Goal: Book appointment/travel/reservation

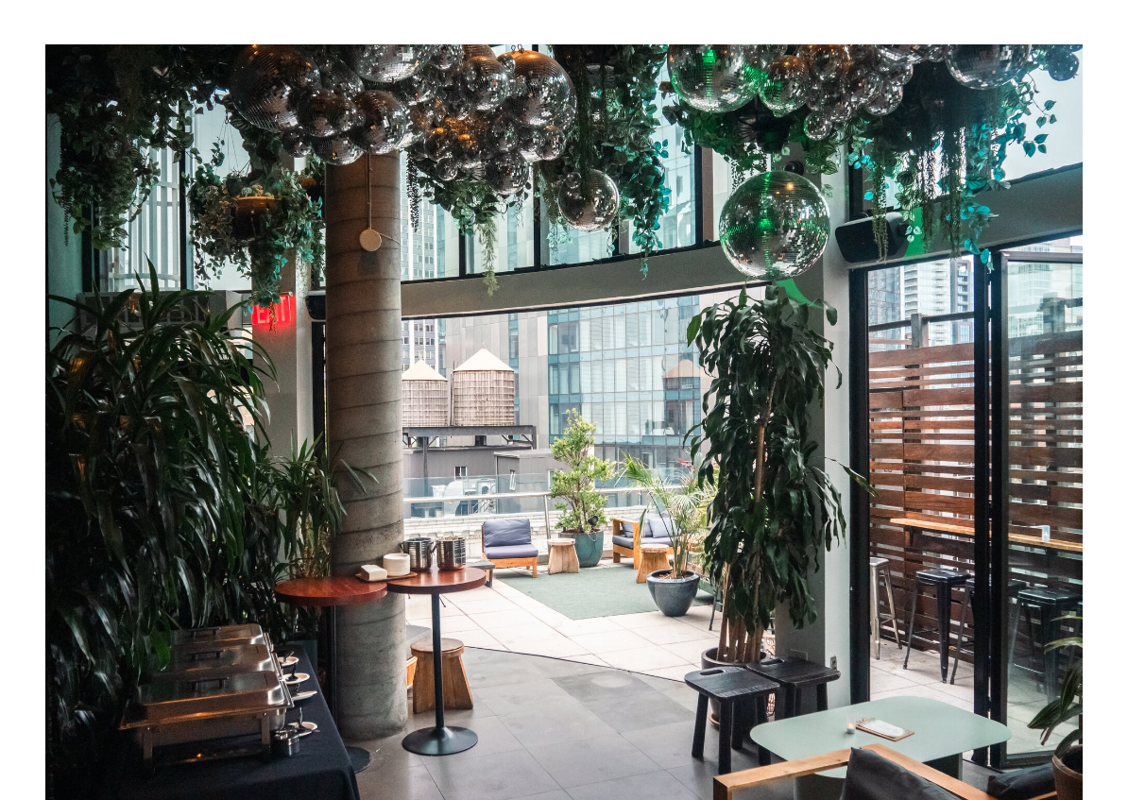
scroll to position [521, 0]
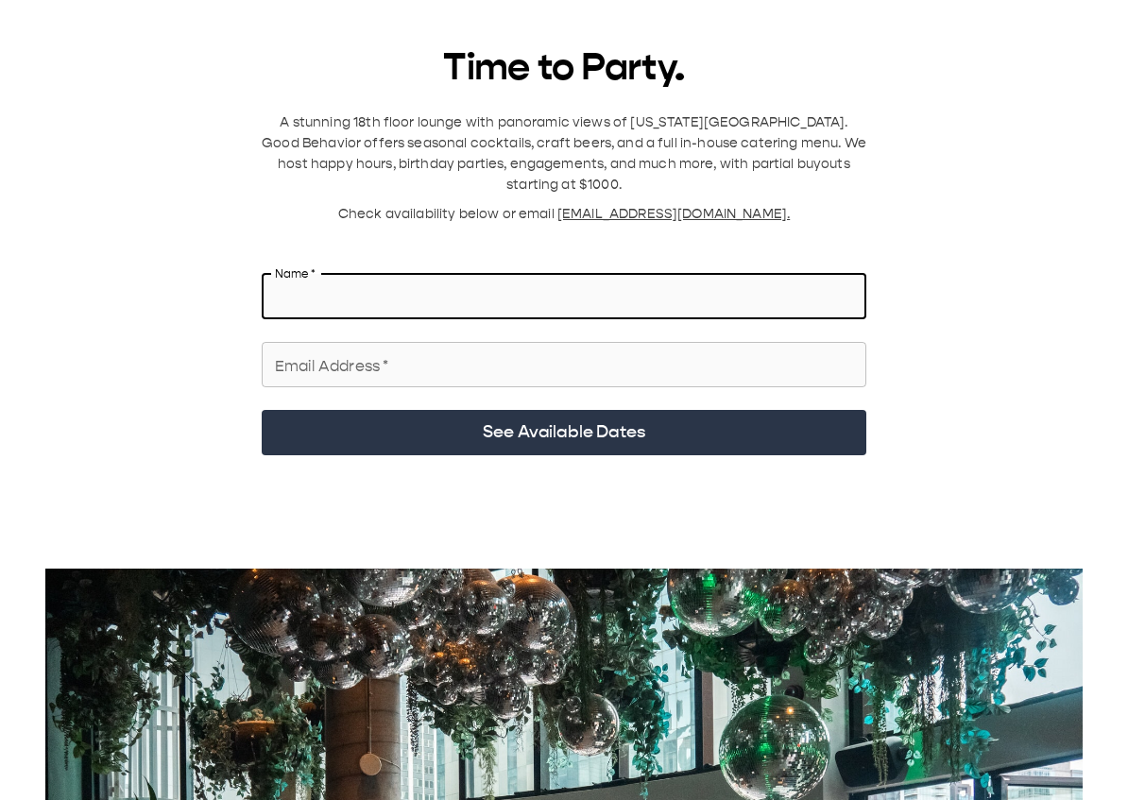
click at [433, 286] on input "Name   *" at bounding box center [564, 296] width 604 height 53
click at [703, 271] on input "Name   *" at bounding box center [564, 296] width 604 height 53
type input "**********"
click at [638, 341] on input "Email Address   *" at bounding box center [564, 364] width 604 height 53
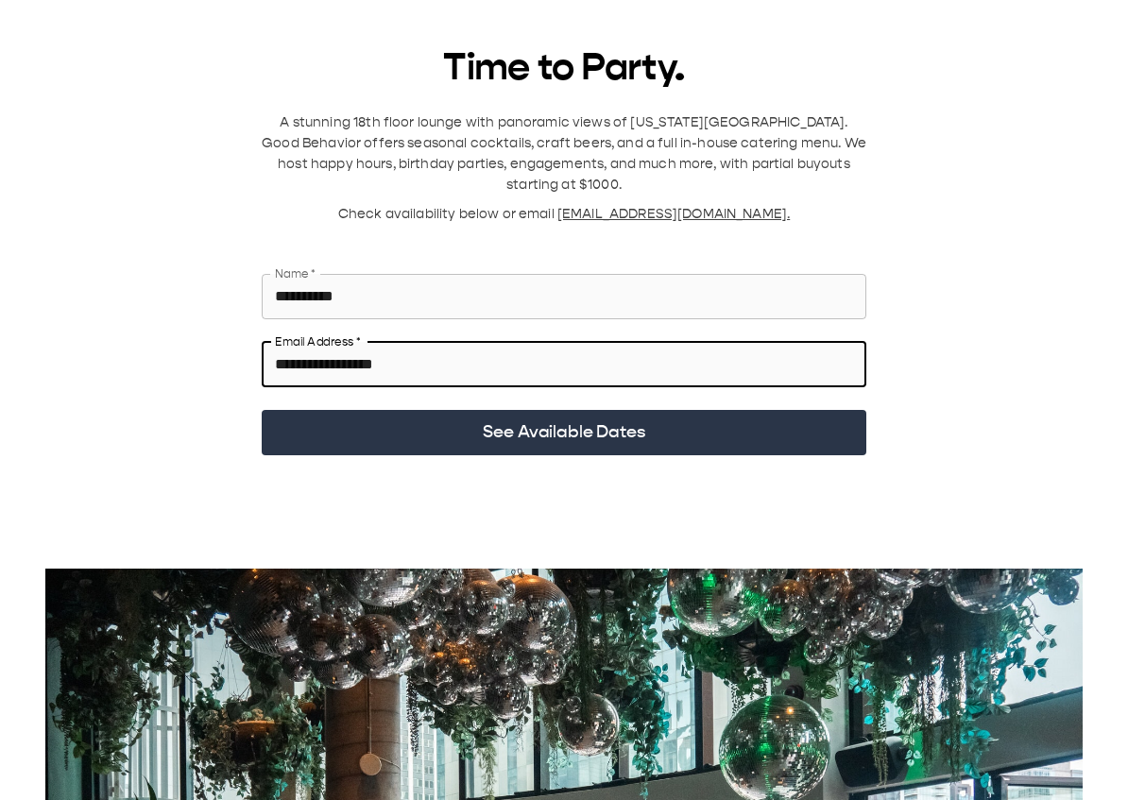
type input "**********"
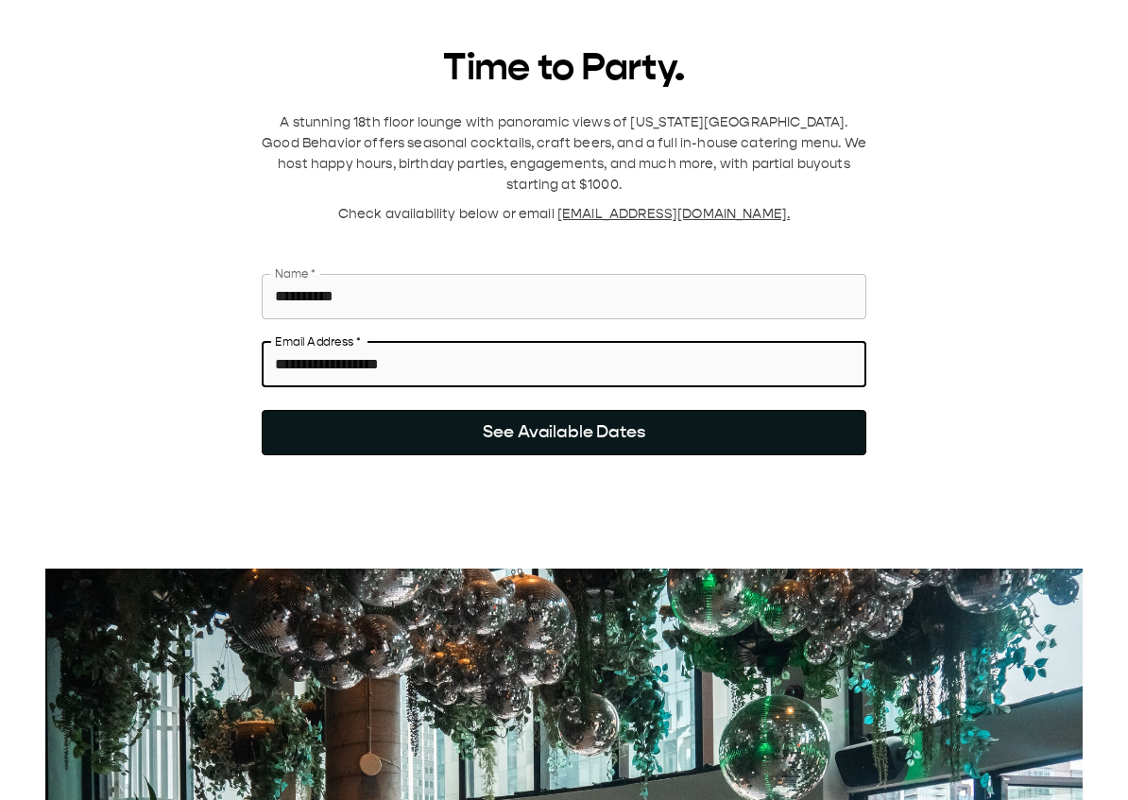
click at [768, 411] on button "See Available Dates" at bounding box center [564, 432] width 604 height 45
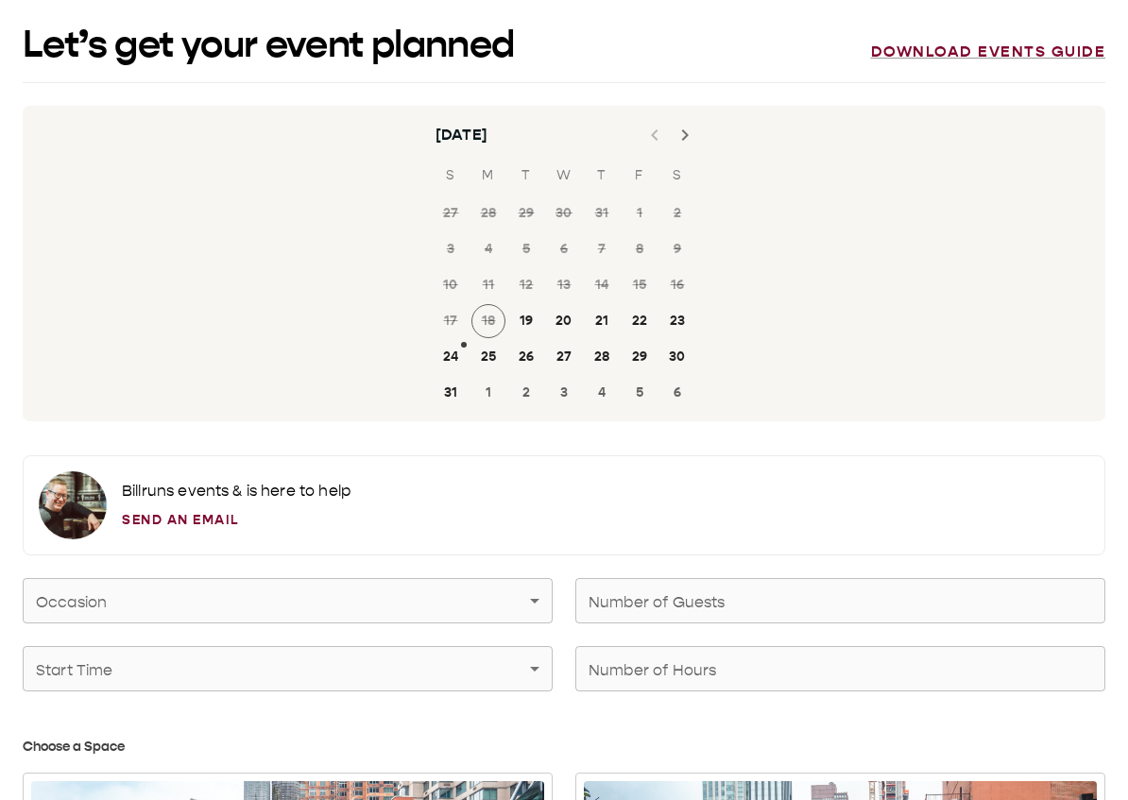
click at [691, 127] on icon "Next month" at bounding box center [684, 135] width 23 height 23
click at [682, 282] on button "20" at bounding box center [677, 285] width 34 height 34
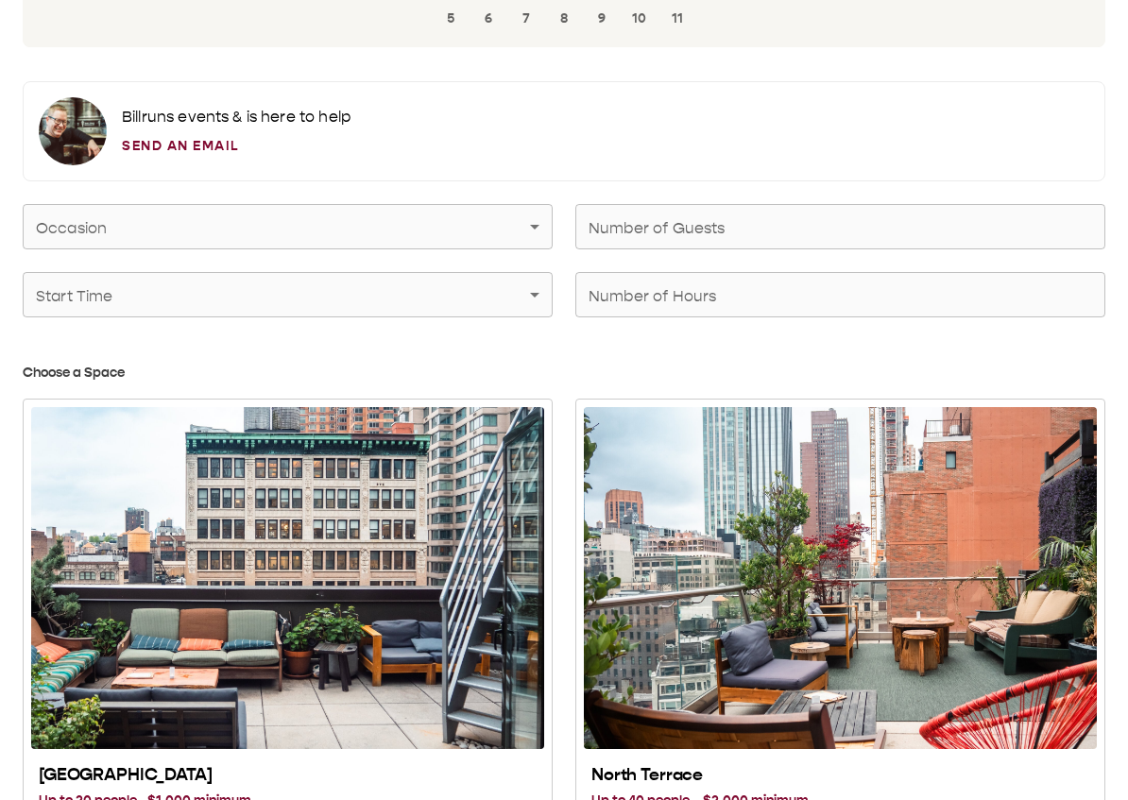
scroll to position [386, 0]
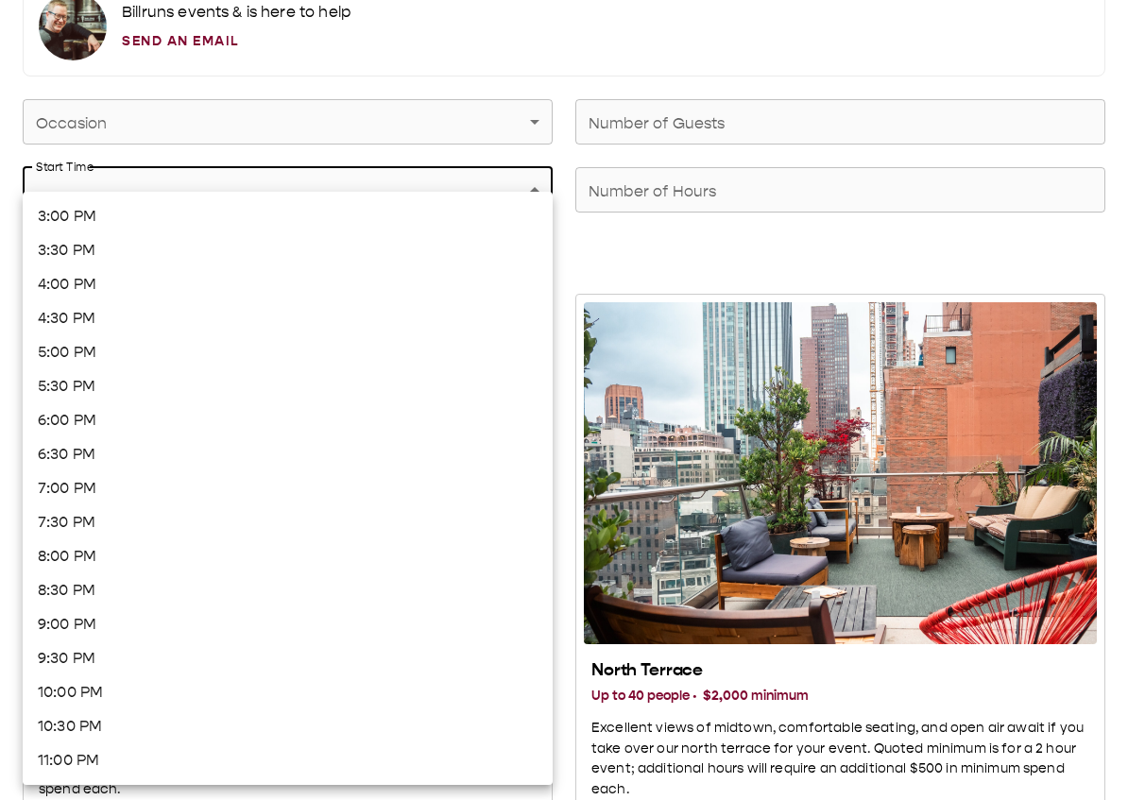
scroll to position [480, 0]
click at [681, 44] on div at bounding box center [564, 400] width 1128 height 800
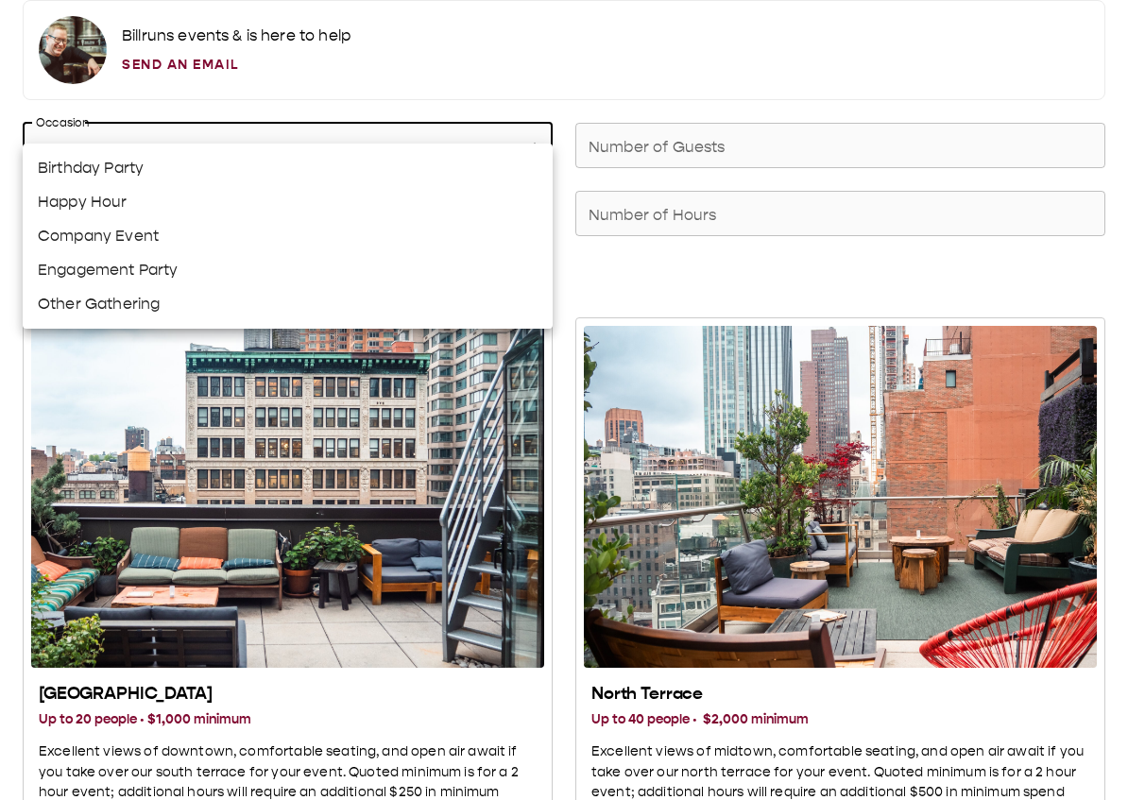
scroll to position [461, 0]
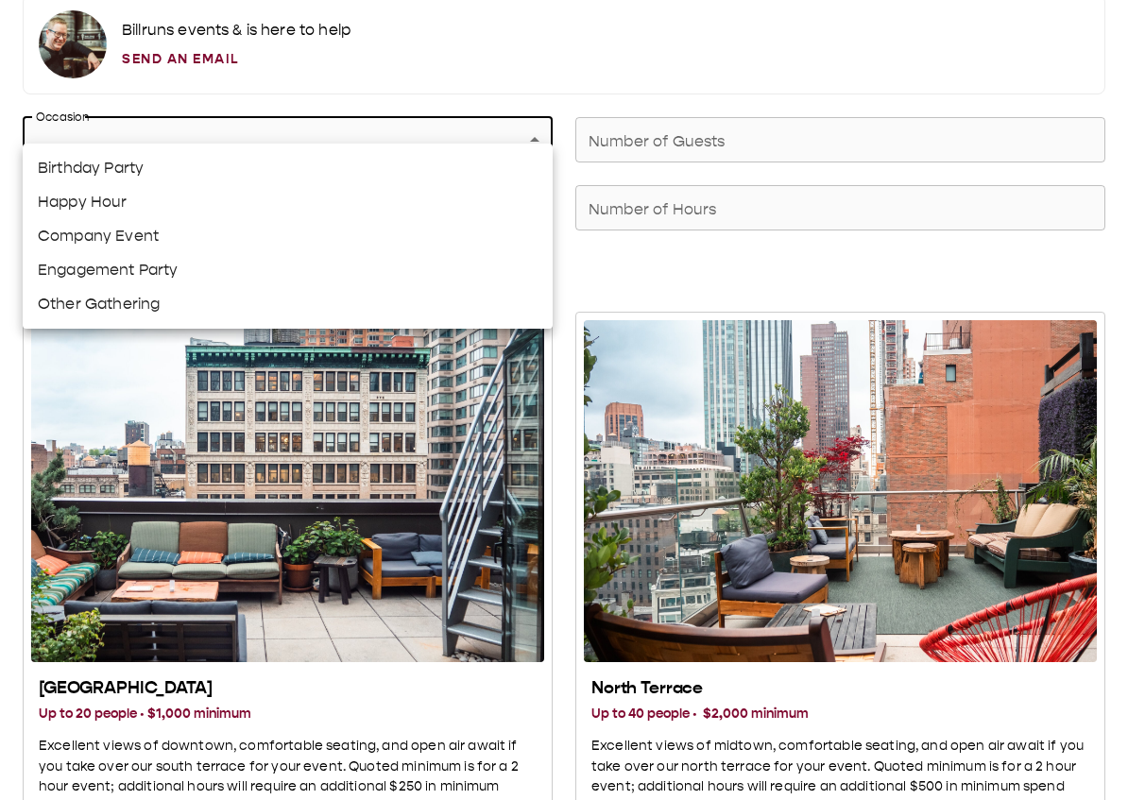
click at [144, 307] on li "Other Gathering" at bounding box center [288, 304] width 530 height 34
type input "**********"
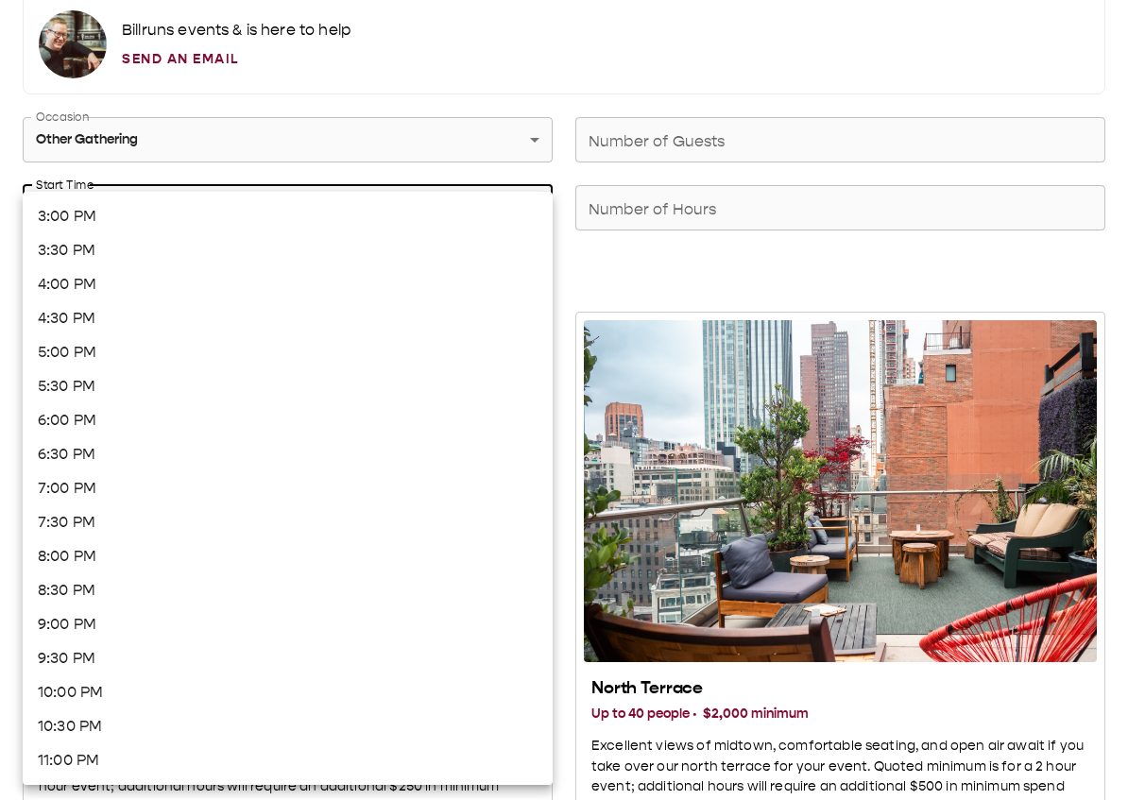
click at [101, 292] on li "4:00 PM" at bounding box center [288, 284] width 530 height 34
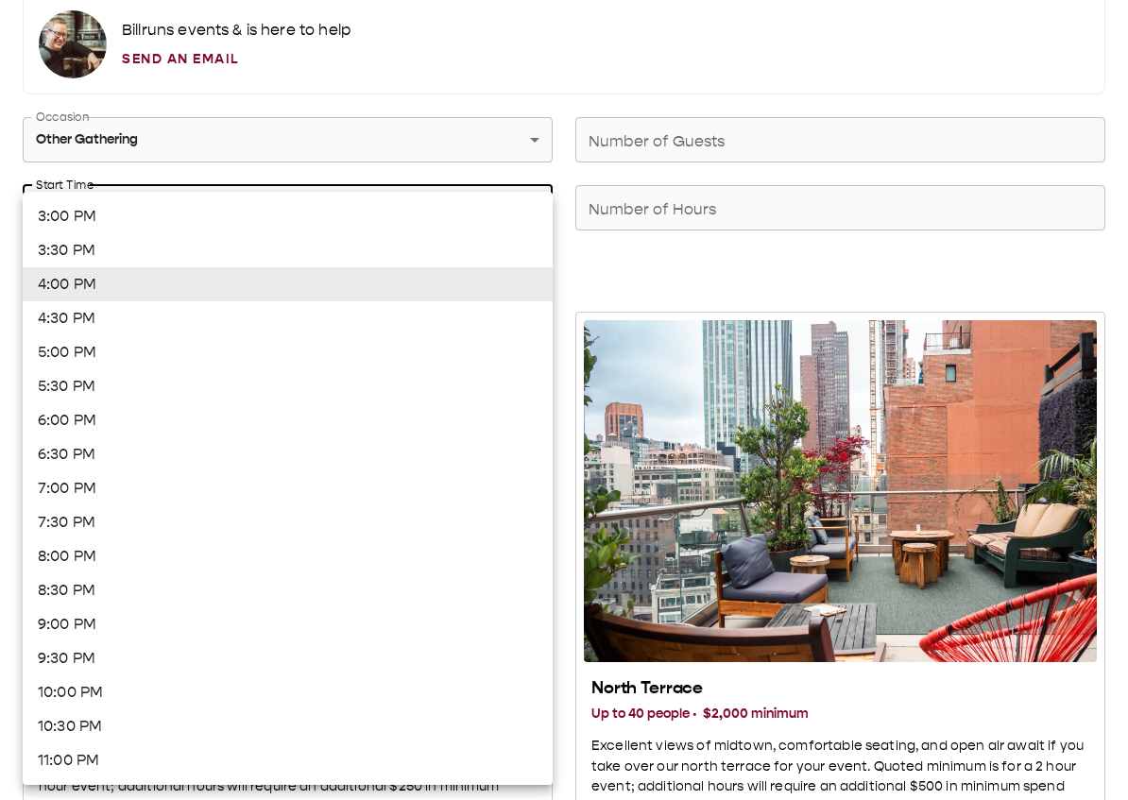
click at [110, 351] on li "5:00 PM" at bounding box center [288, 352] width 530 height 34
type input "*******"
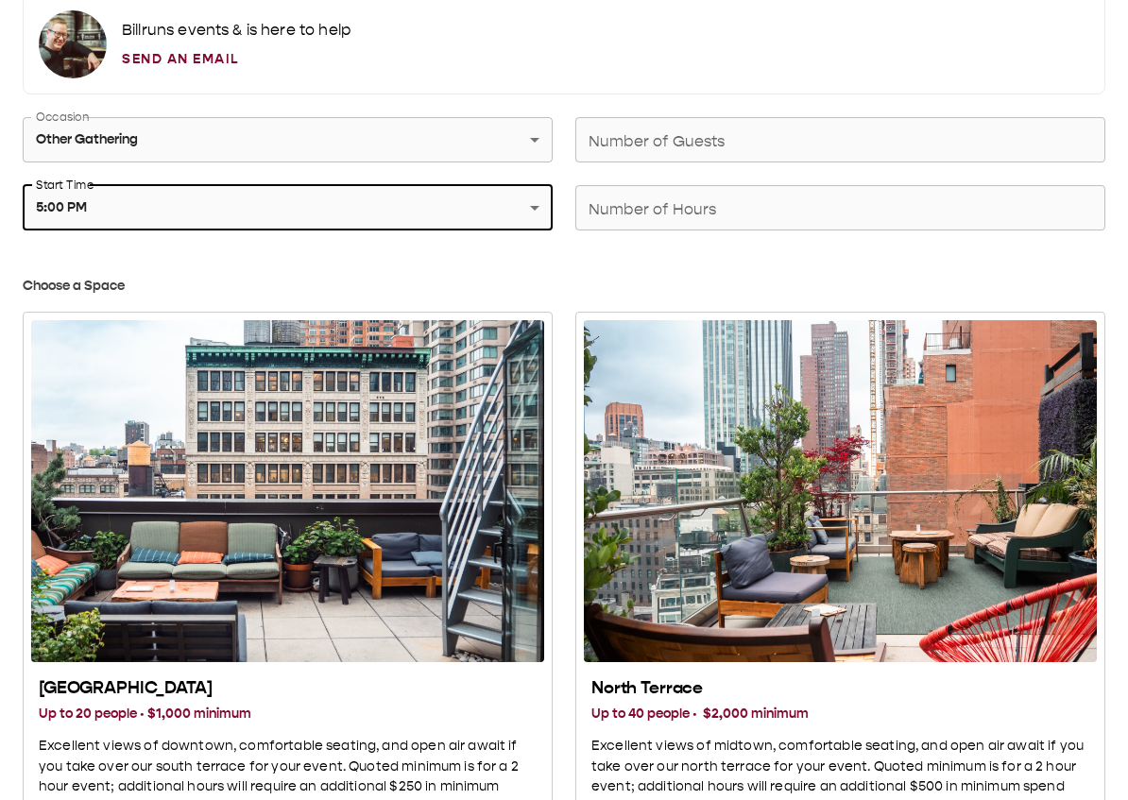
click at [748, 131] on input "Number of Guests" at bounding box center [840, 139] width 530 height 53
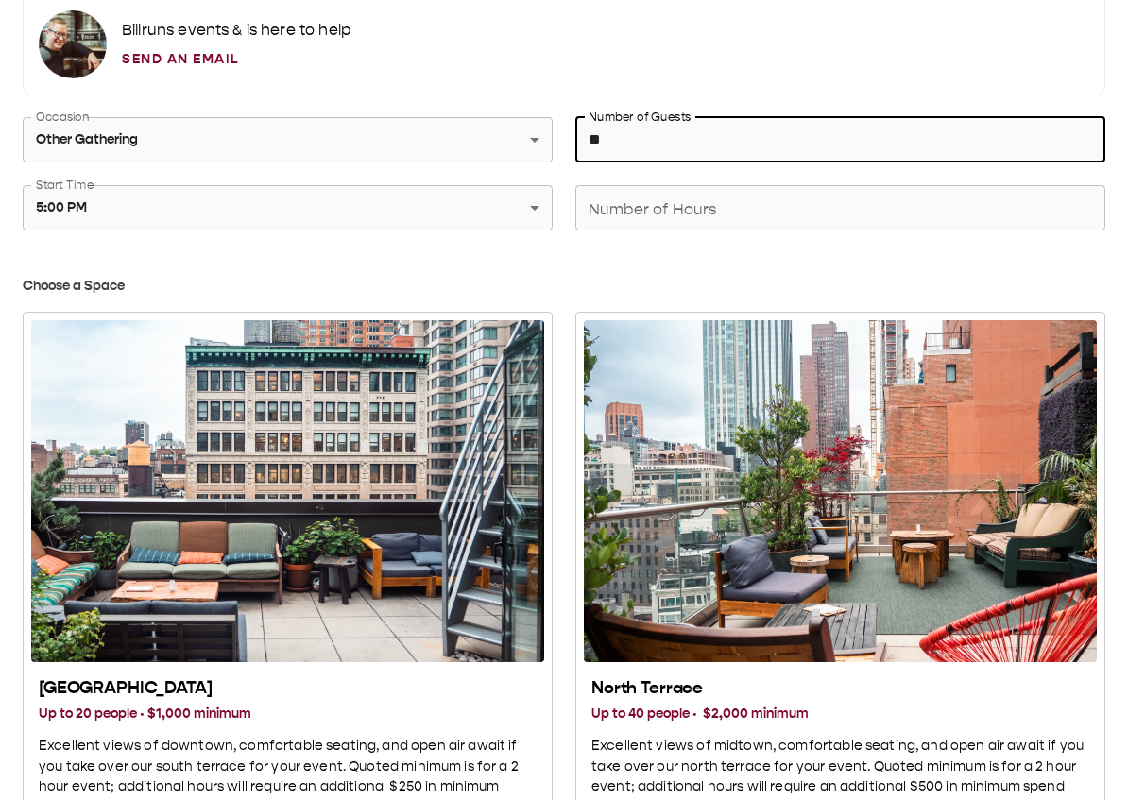
type input "**"
click at [802, 201] on input "Number of Hours" at bounding box center [840, 207] width 530 height 53
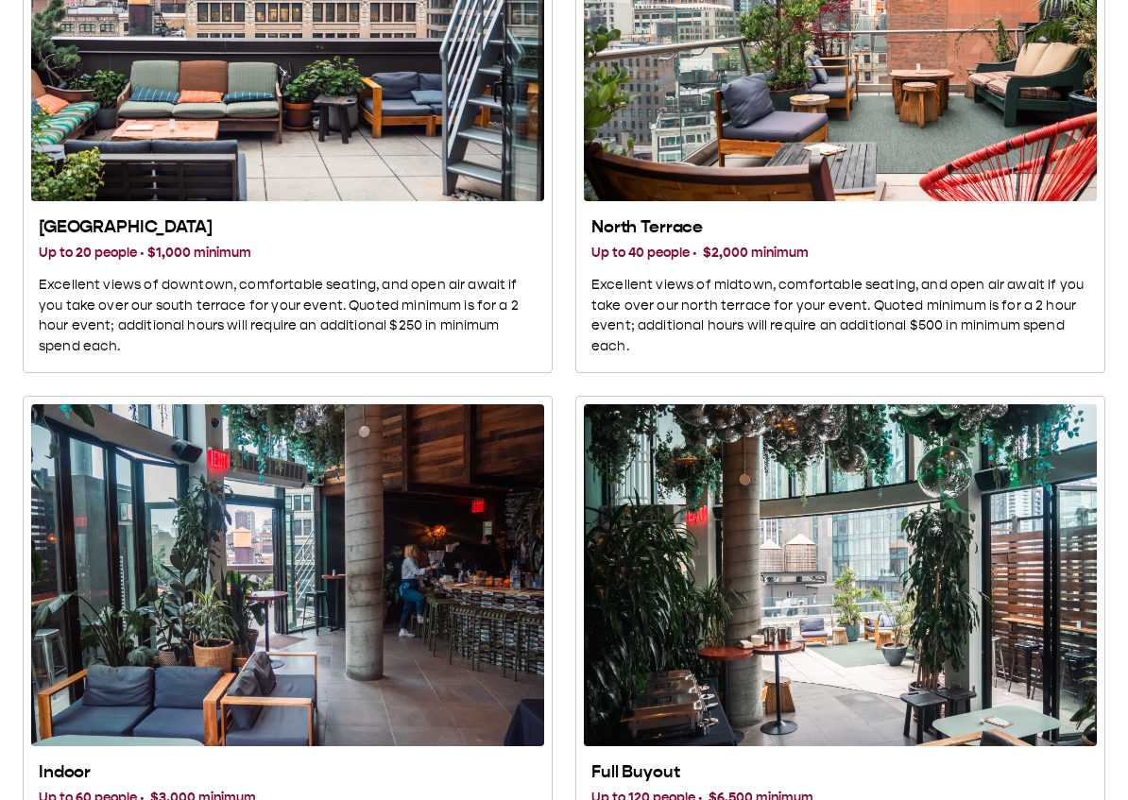
scroll to position [919, 0]
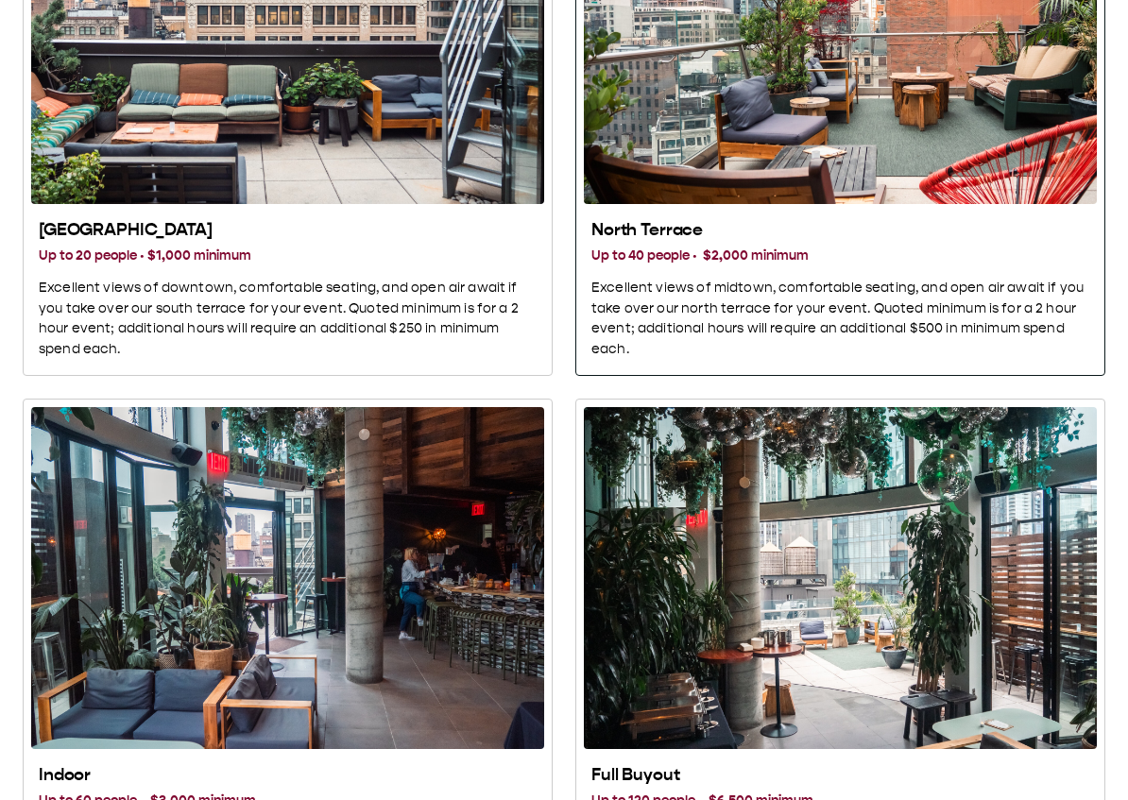
type input "*"
click at [806, 241] on div "North Terrace Up to 40 people · $2,000 minimum Excellent views of midtown, comf…" at bounding box center [840, 290] width 498 height 142
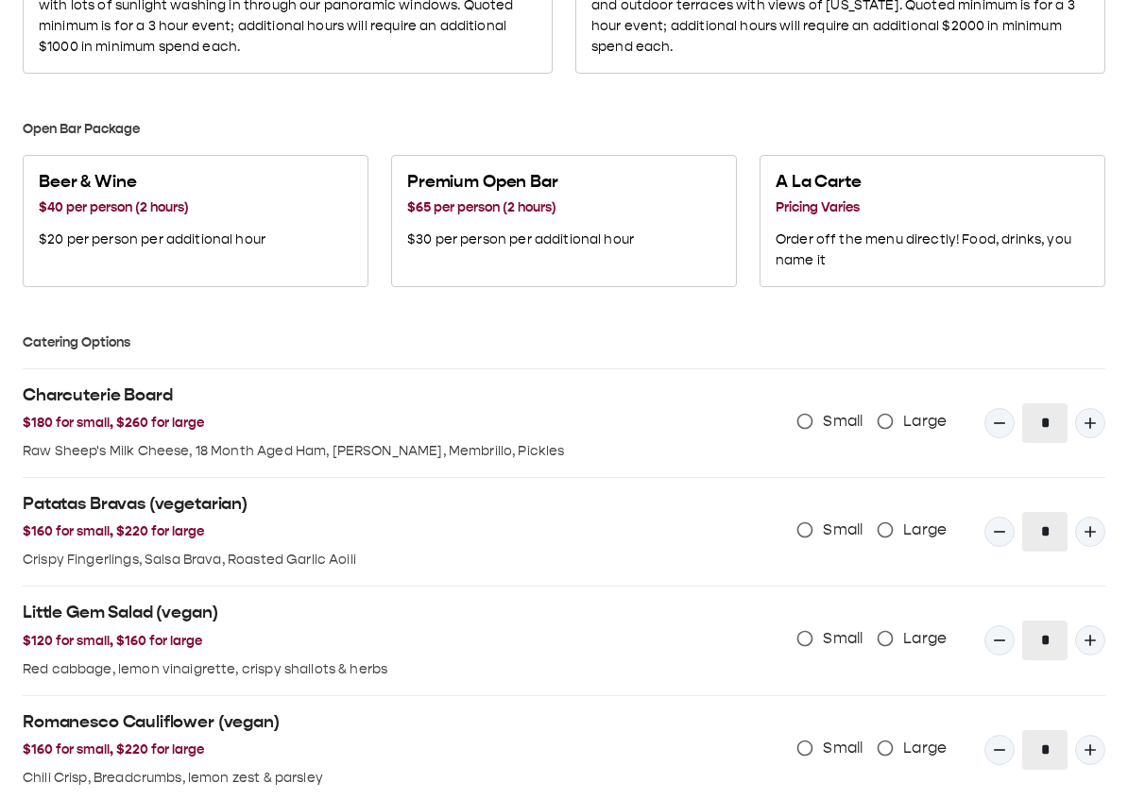
scroll to position [1769, 0]
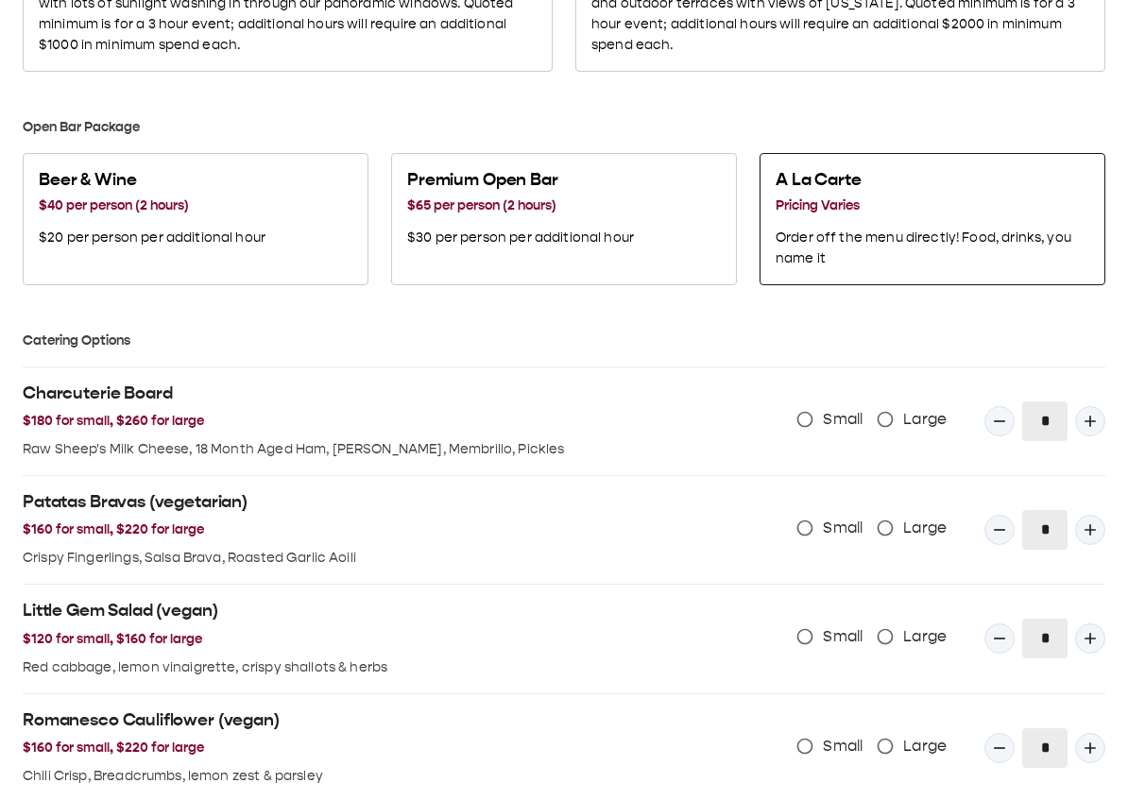
click at [888, 228] on p "Order off the menu directly! Food, drinks, you name it" at bounding box center [932, 249] width 314 height 42
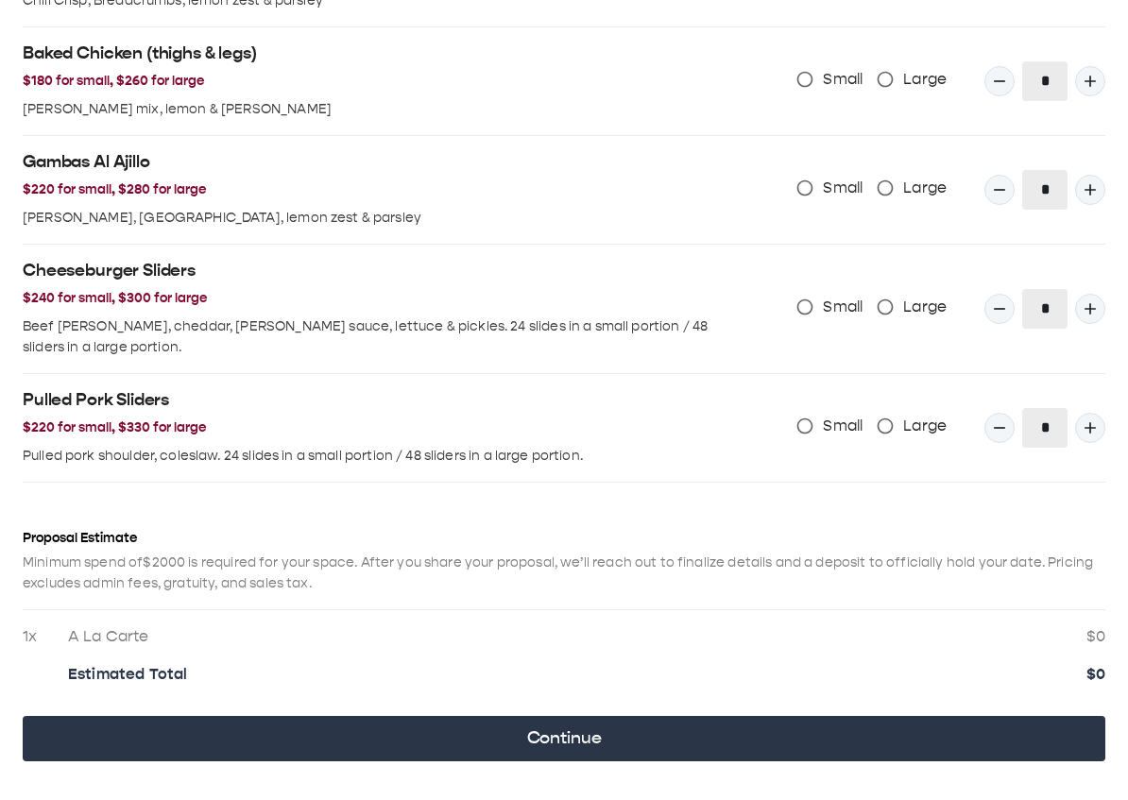
scroll to position [2543, 0]
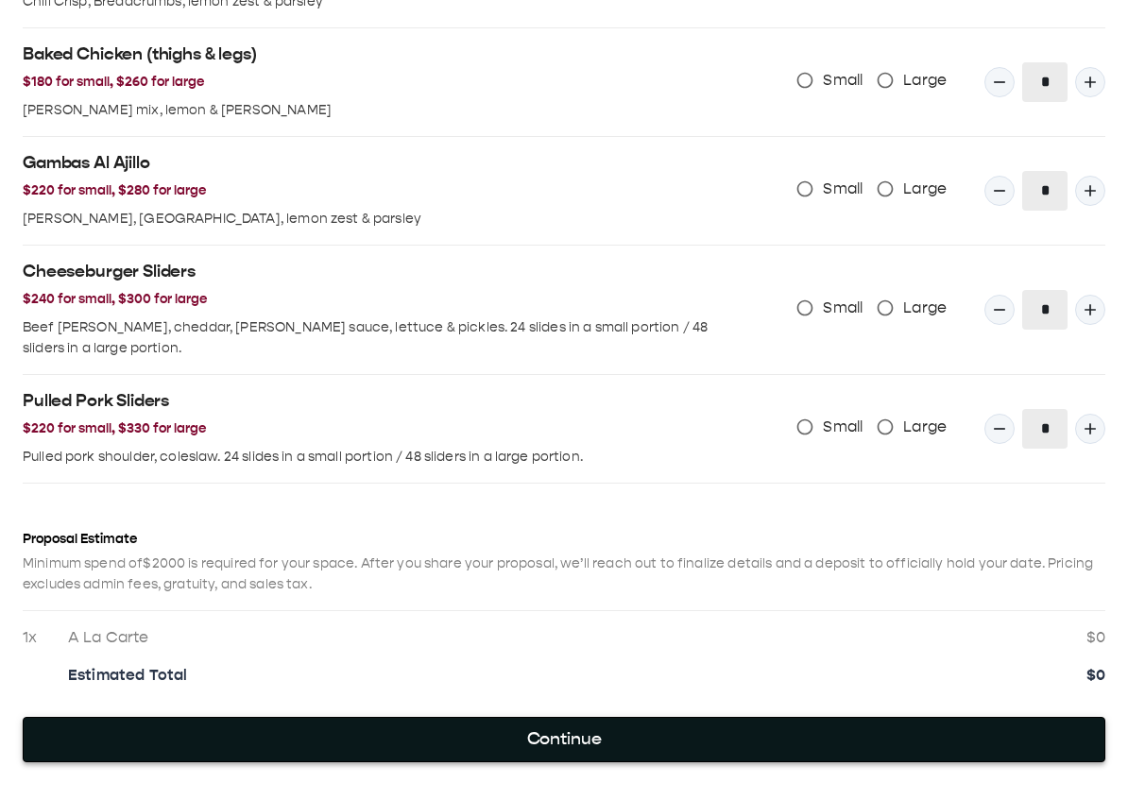
click at [806, 717] on button "Continue" at bounding box center [564, 739] width 1082 height 45
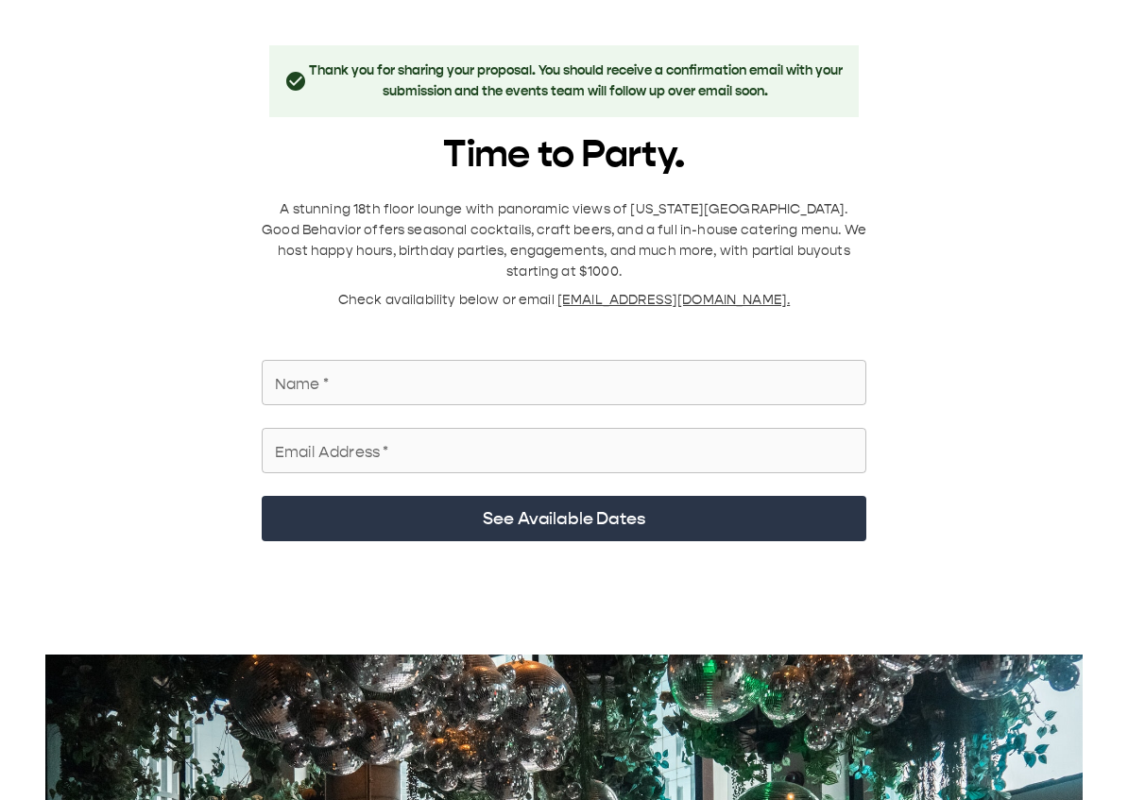
scroll to position [0, 0]
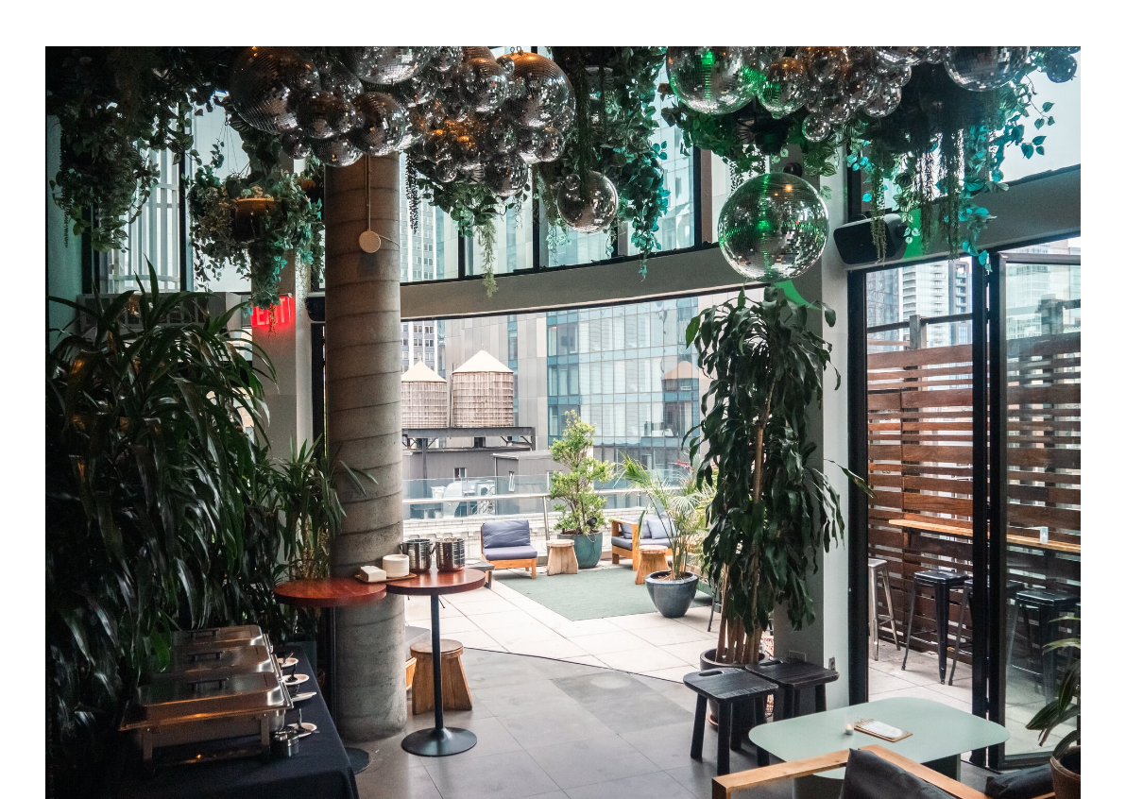
scroll to position [520, 0]
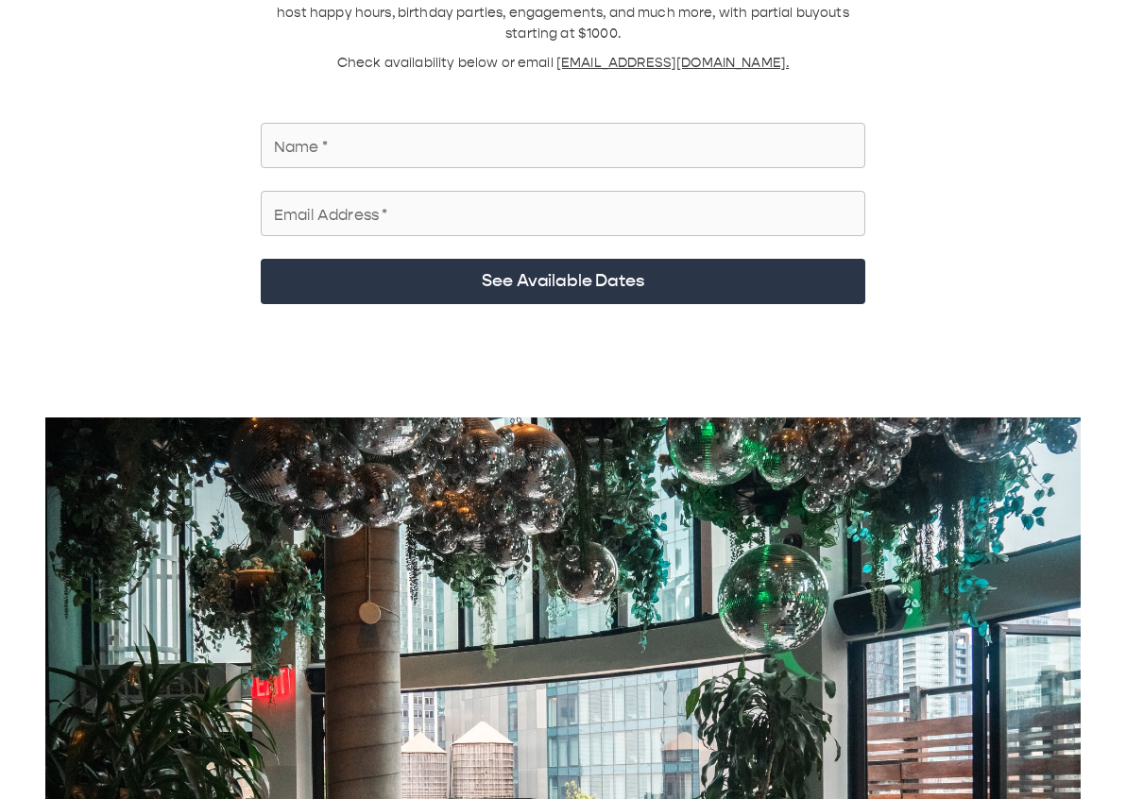
scroll to position [145, 0]
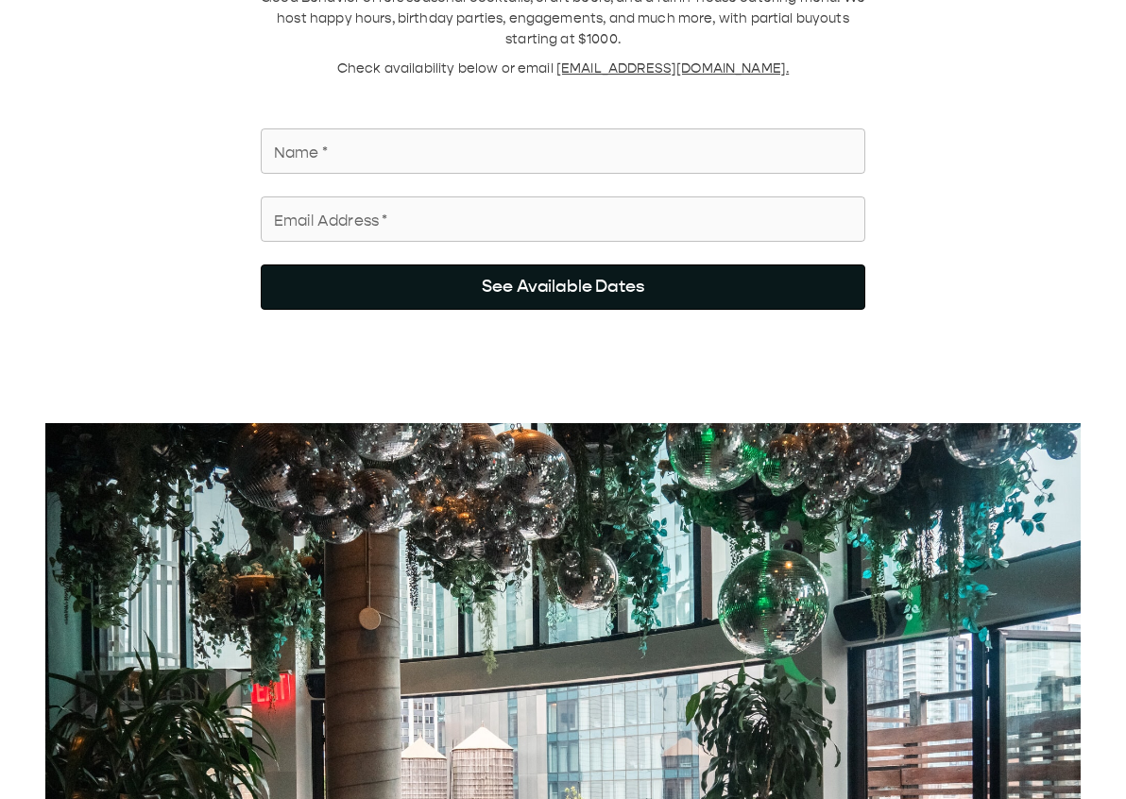
click at [734, 264] on button "See Available Dates" at bounding box center [563, 286] width 604 height 45
click at [737, 275] on button "See Available Dates" at bounding box center [563, 286] width 604 height 45
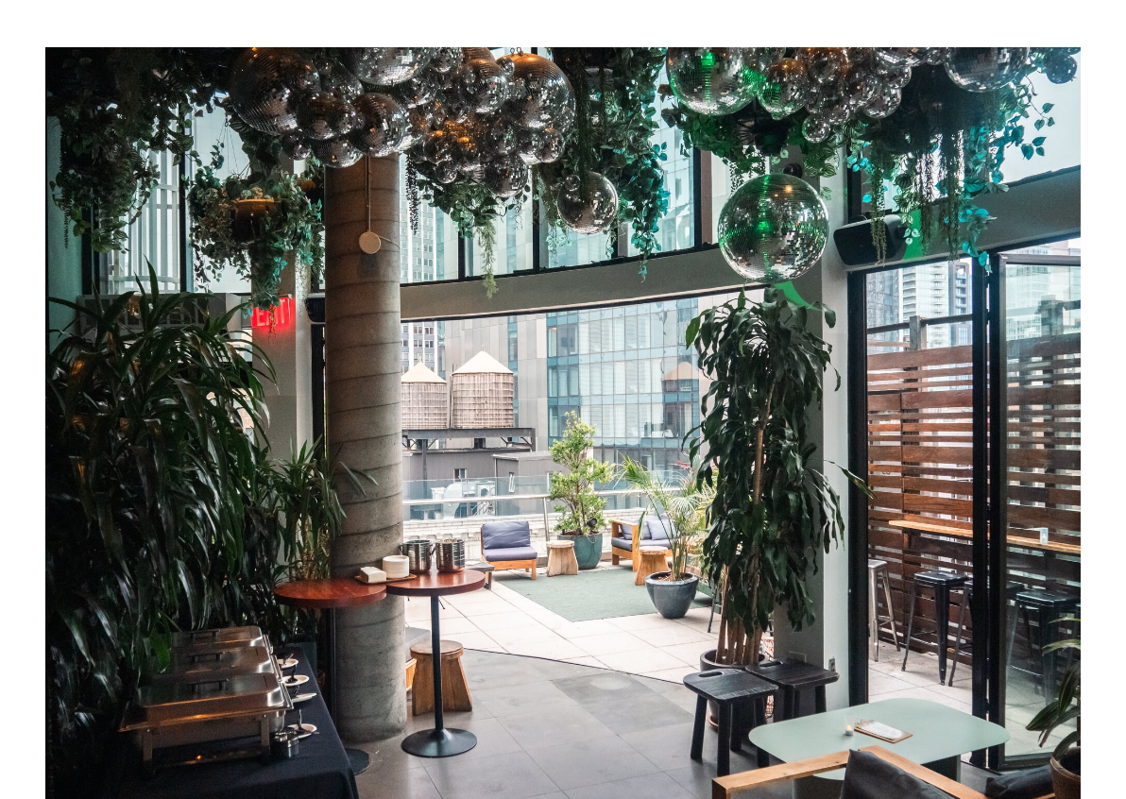
scroll to position [520, 0]
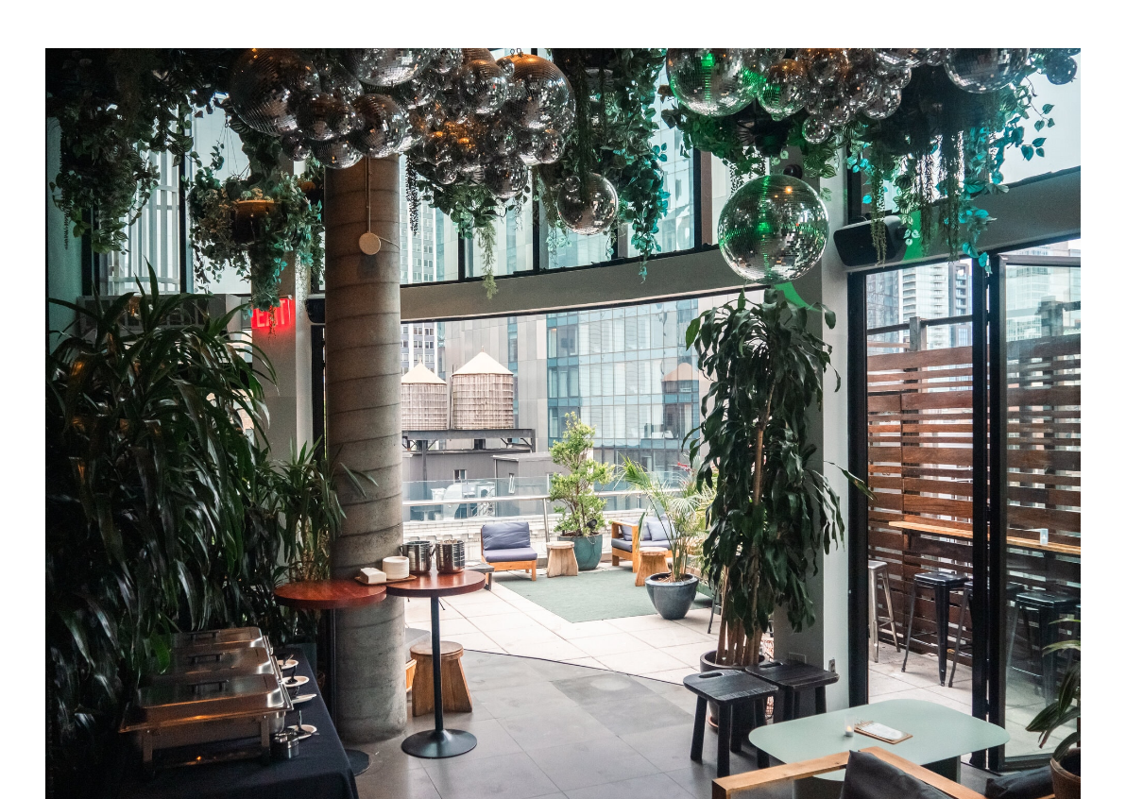
click at [208, 48] on div at bounding box center [562, 436] width 1035 height 776
